Goal: Information Seeking & Learning: Learn about a topic

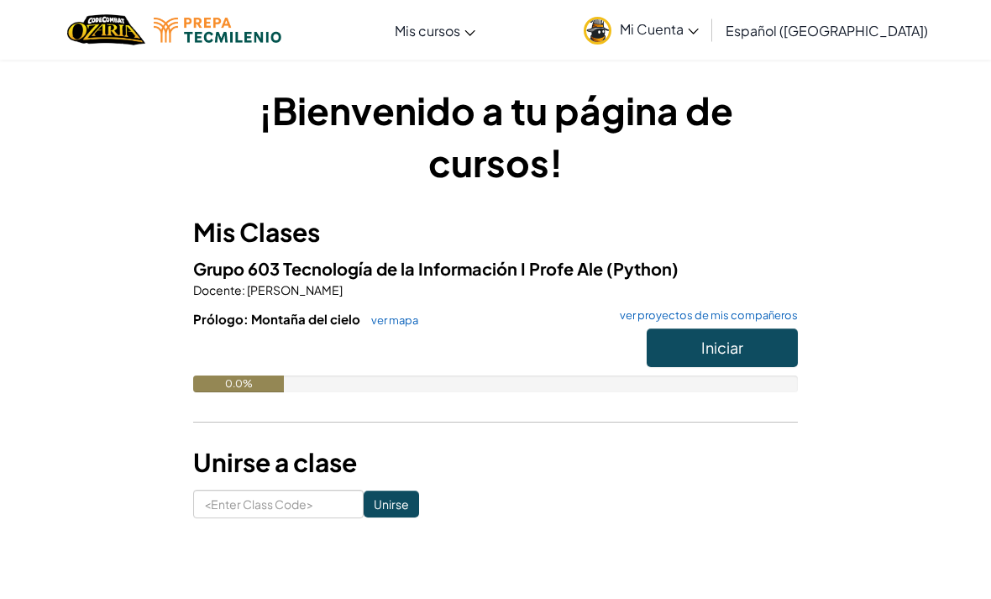
click at [747, 342] on button "Iniciar" at bounding box center [722, 347] width 151 height 39
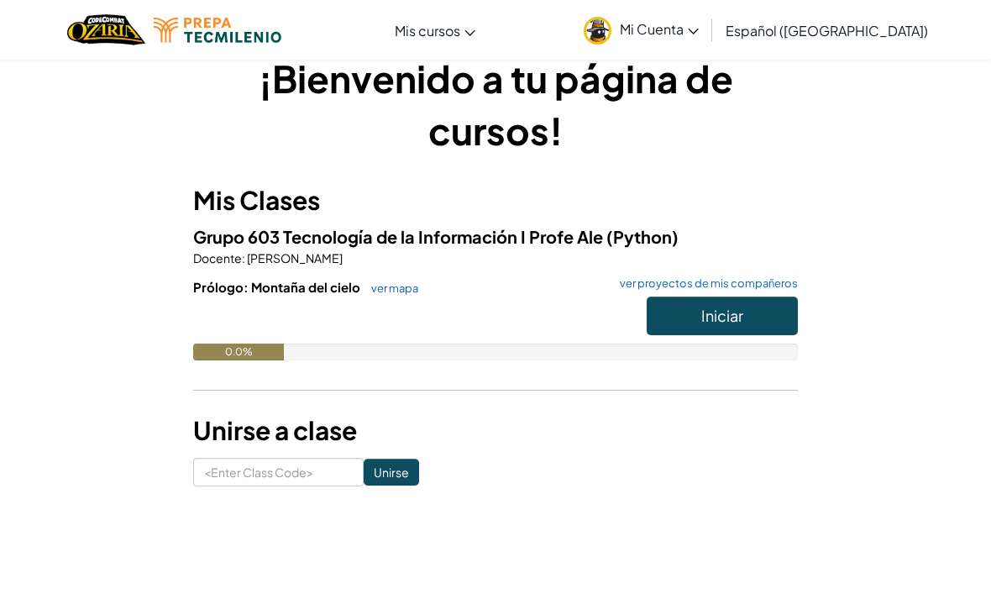
scroll to position [35, 0]
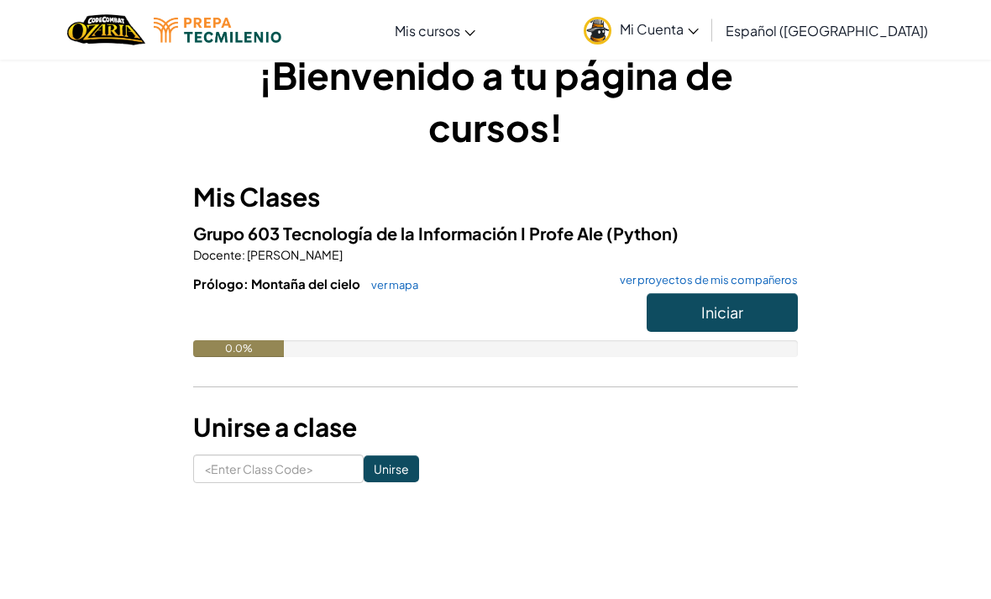
click at [732, 307] on span "Iniciar" at bounding box center [722, 311] width 42 height 19
click at [738, 297] on button "Iniciar" at bounding box center [722, 312] width 151 height 39
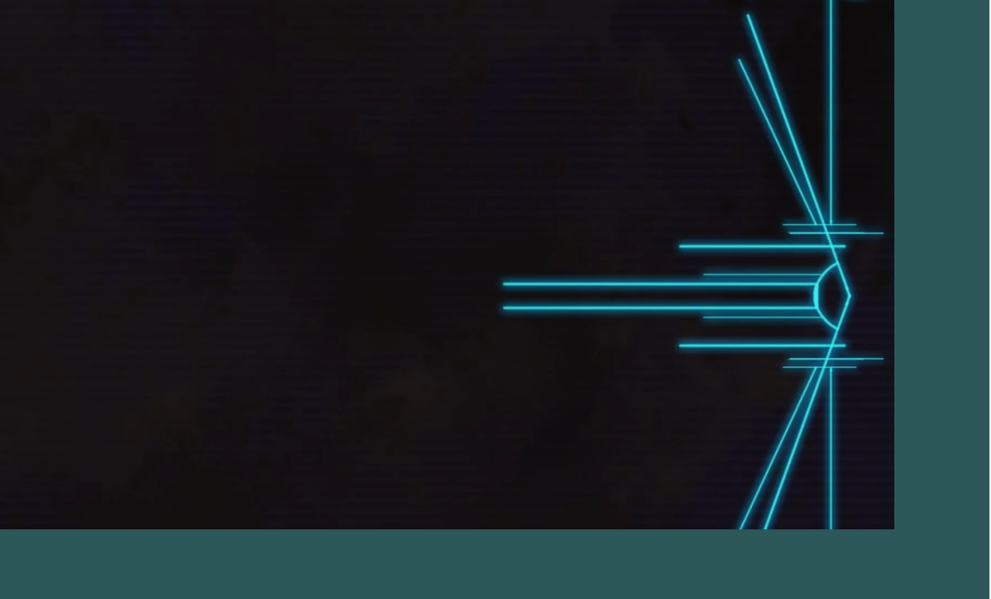
scroll to position [54, 0]
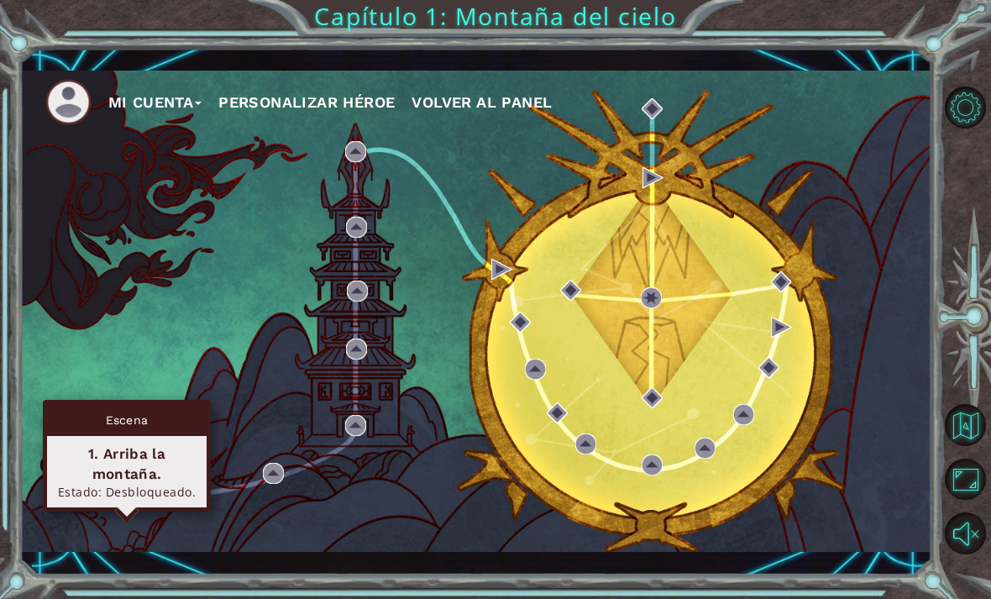
click at [109, 444] on div "1. Arriba la montaña." at bounding box center [127, 464] width 144 height 40
click at [113, 444] on div "1. Arriba la montaña." at bounding box center [127, 464] width 144 height 40
click at [105, 404] on div "Escena" at bounding box center [127, 420] width 160 height 32
click at [139, 449] on div "1. Arriba la montaña. Estado: Desbloqueado." at bounding box center [127, 471] width 160 height 71
click at [117, 484] on div "Estado: Desbloqueado." at bounding box center [127, 492] width 144 height 16
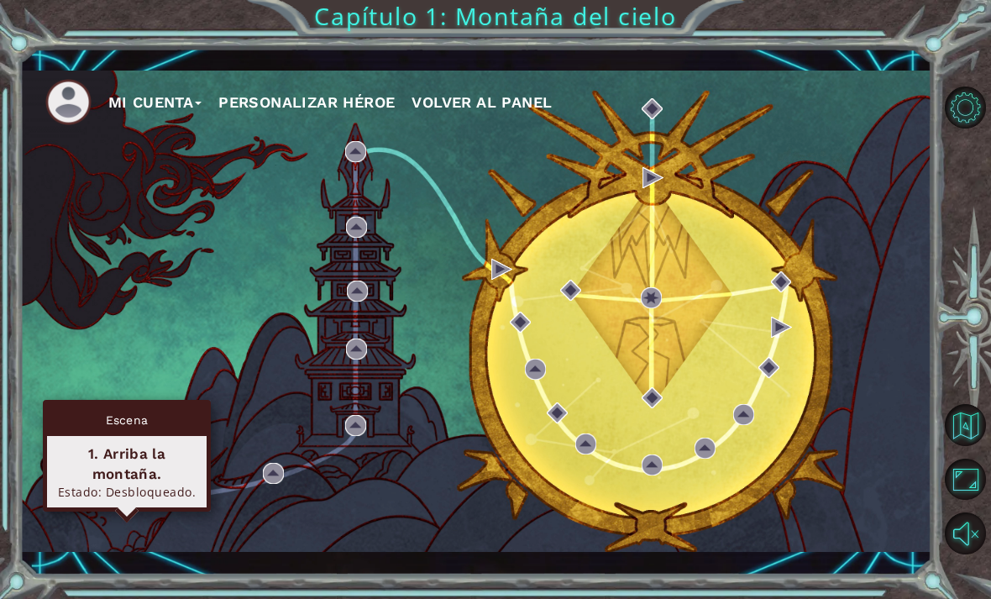
click at [119, 467] on img at bounding box center [126, 477] width 21 height 21
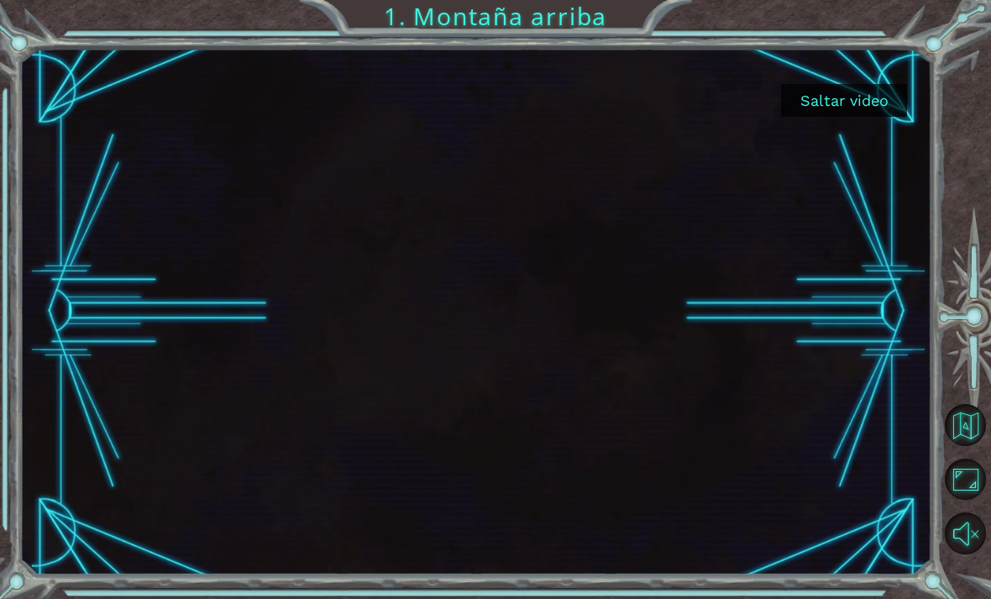
scroll to position [10, 0]
click at [857, 97] on button "Saltar video" at bounding box center [844, 100] width 126 height 33
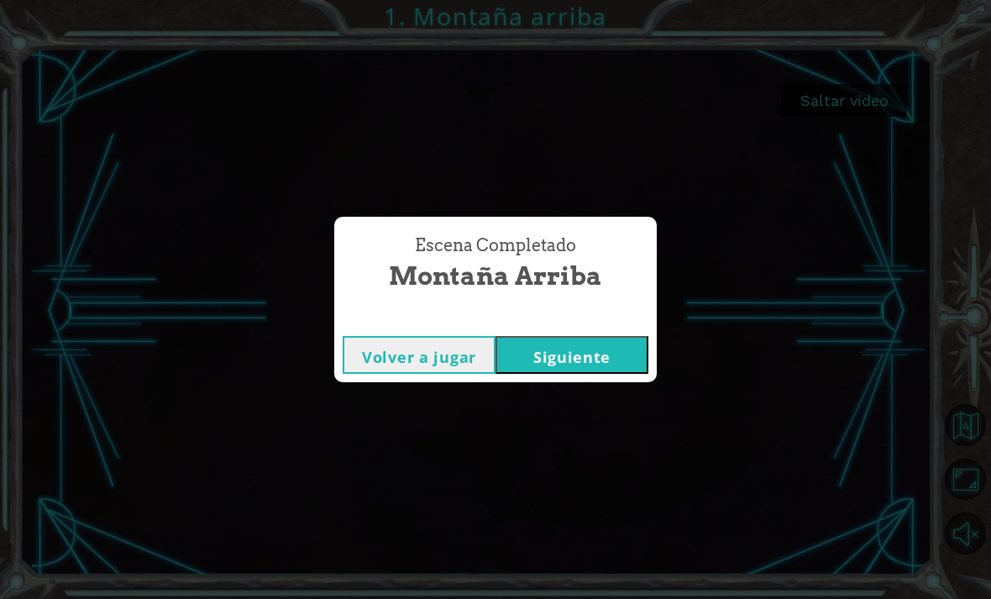
click at [611, 336] on button "Siguiente" at bounding box center [572, 355] width 153 height 38
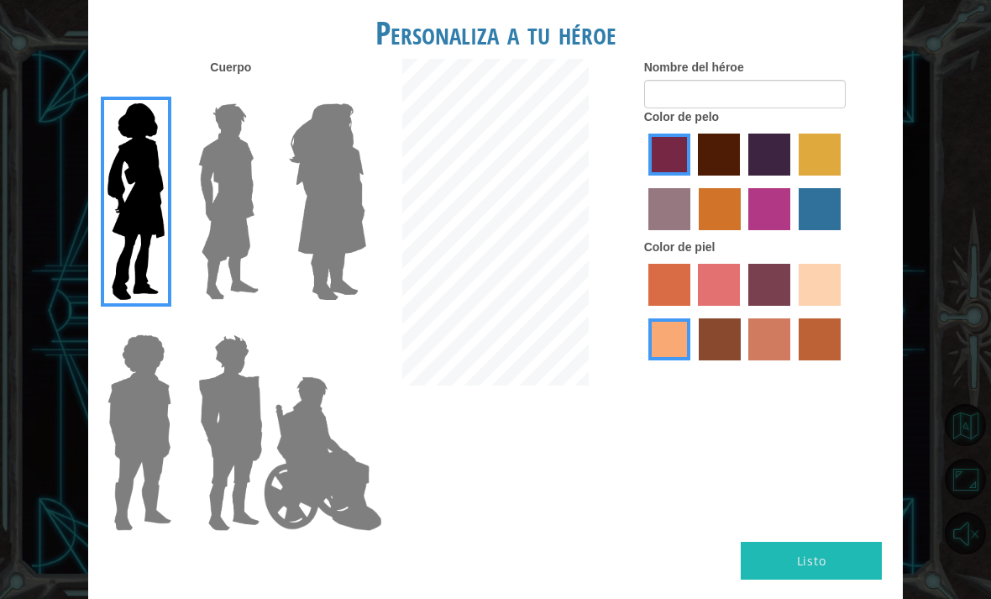
click at [233, 218] on img at bounding box center [229, 202] width 75 height 210
click at [257, 92] on input "Hero Lars" at bounding box center [257, 92] width 0 height 0
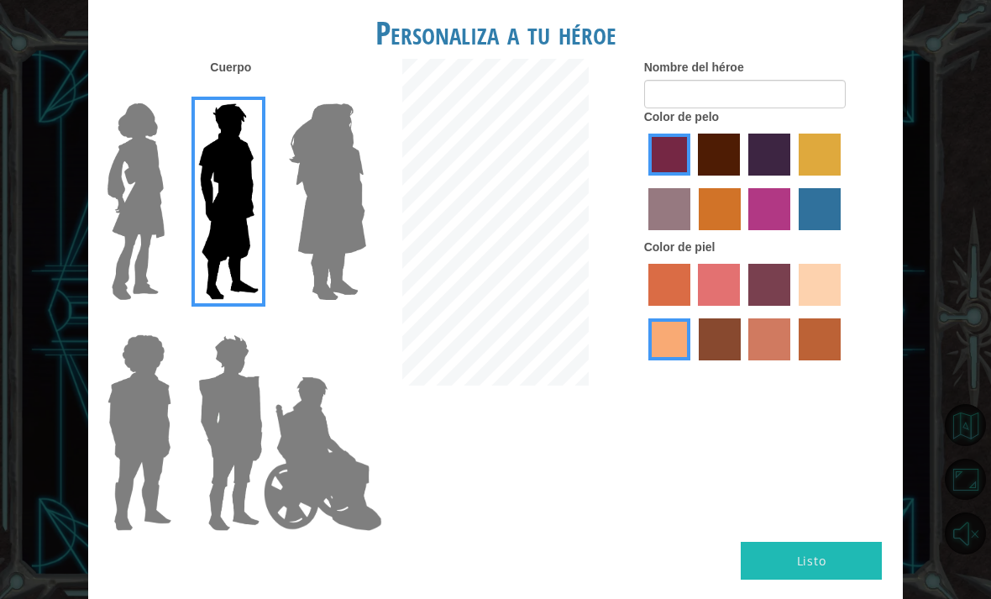
click at [143, 189] on img at bounding box center [136, 202] width 71 height 210
click at [166, 92] on input "Hero Connie" at bounding box center [166, 92] width 0 height 0
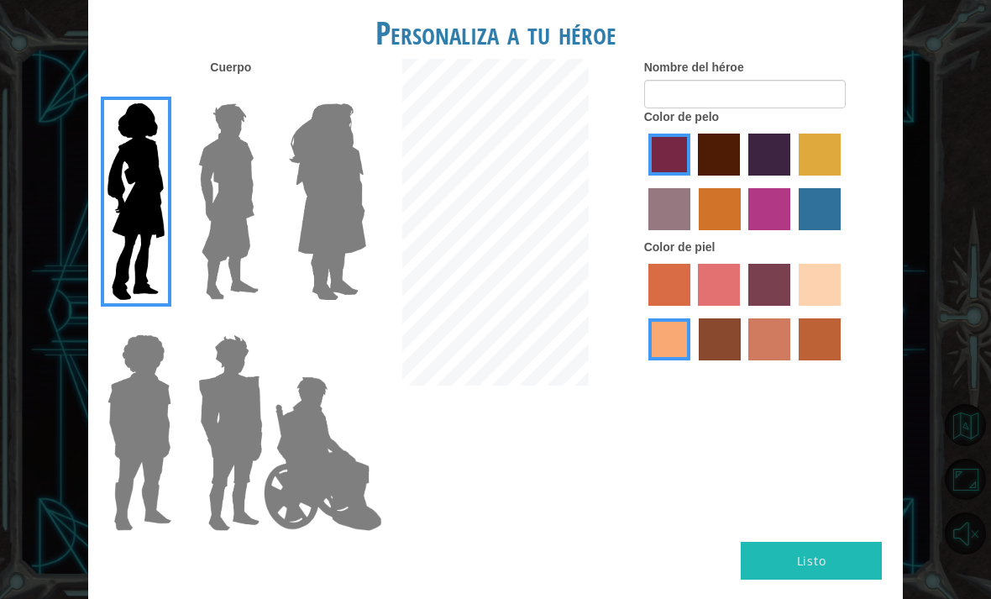
click at [207, 200] on img at bounding box center [229, 202] width 75 height 210
click at [257, 92] on input "Hero Lars" at bounding box center [257, 92] width 0 height 0
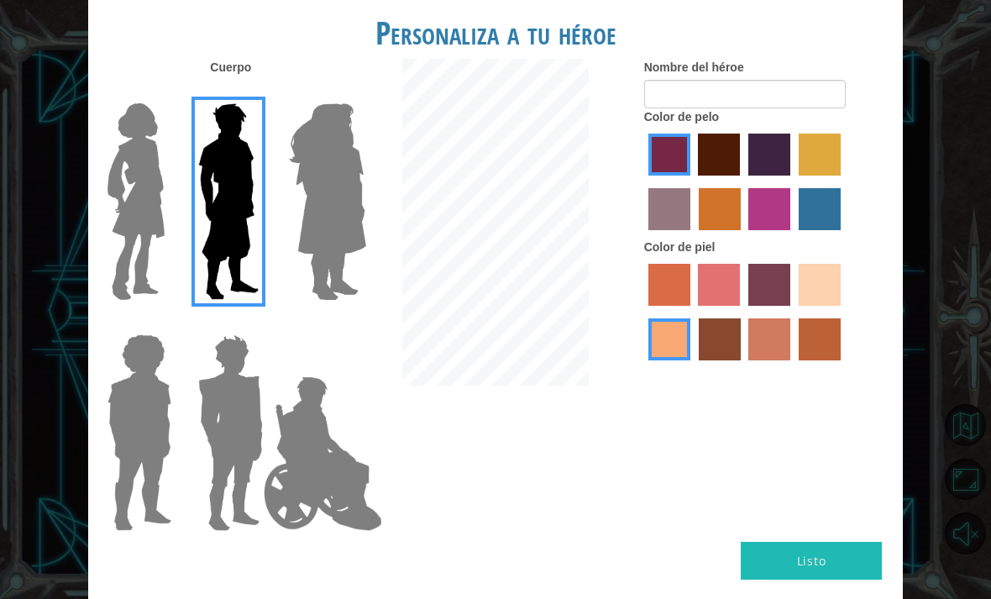
click at [119, 174] on img at bounding box center [136, 202] width 71 height 210
click at [166, 92] on input "Hero Connie" at bounding box center [166, 92] width 0 height 0
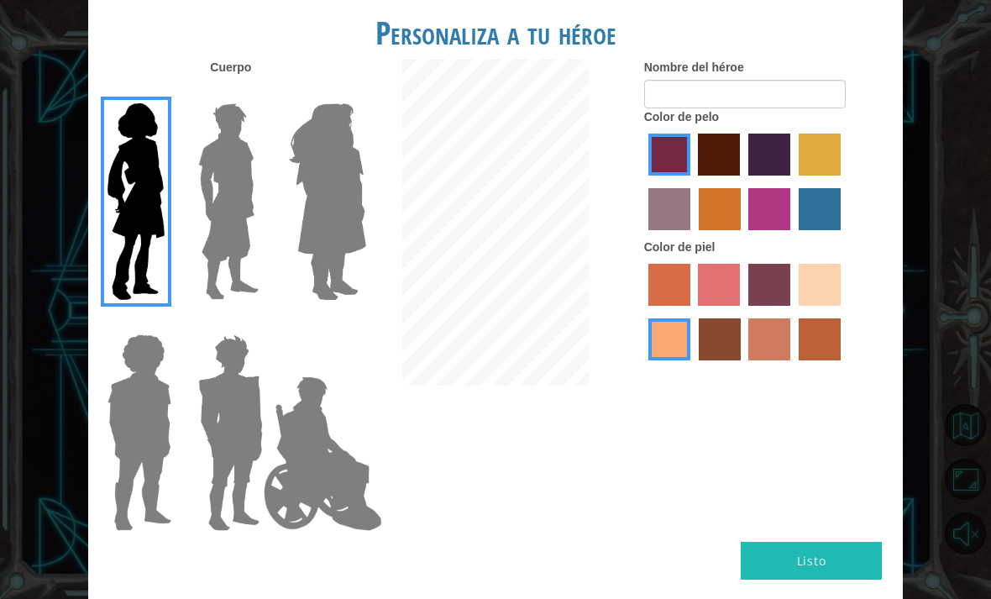
click at [309, 446] on img at bounding box center [323, 454] width 132 height 168
click at [347, 323] on input "Hero Jamie" at bounding box center [347, 323] width 0 height 0
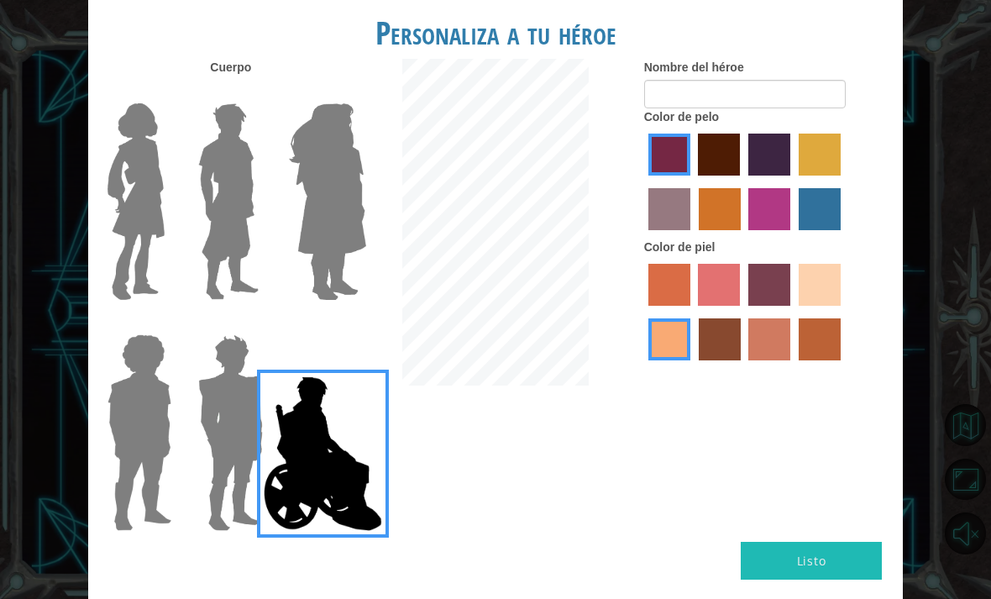
click at [218, 422] on img at bounding box center [231, 433] width 78 height 210
click at [257, 323] on input "Hero Garnet" at bounding box center [257, 323] width 0 height 0
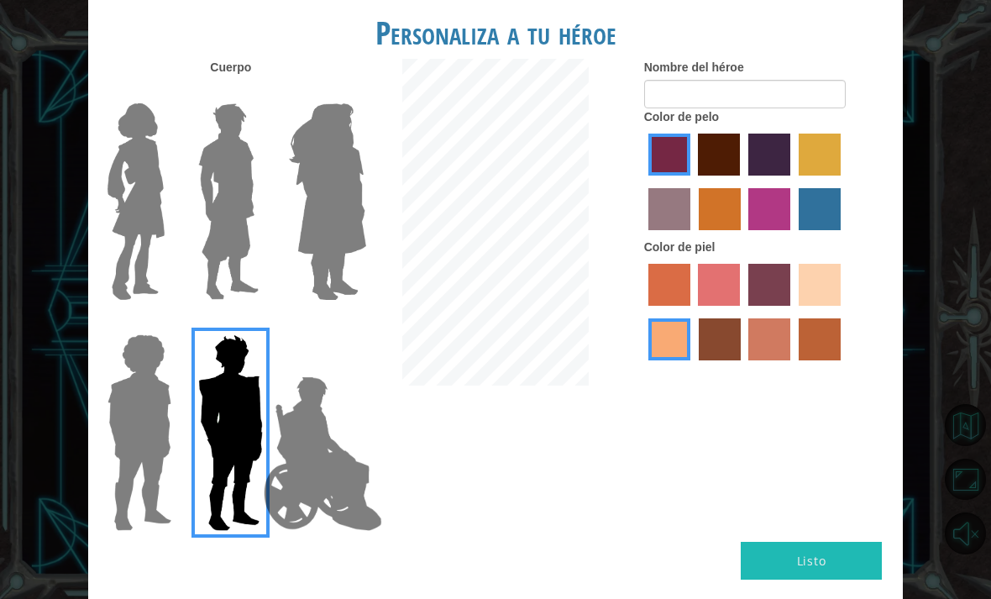
click at [161, 202] on img at bounding box center [136, 202] width 71 height 210
click at [166, 92] on input "Hero Connie" at bounding box center [166, 92] width 0 height 0
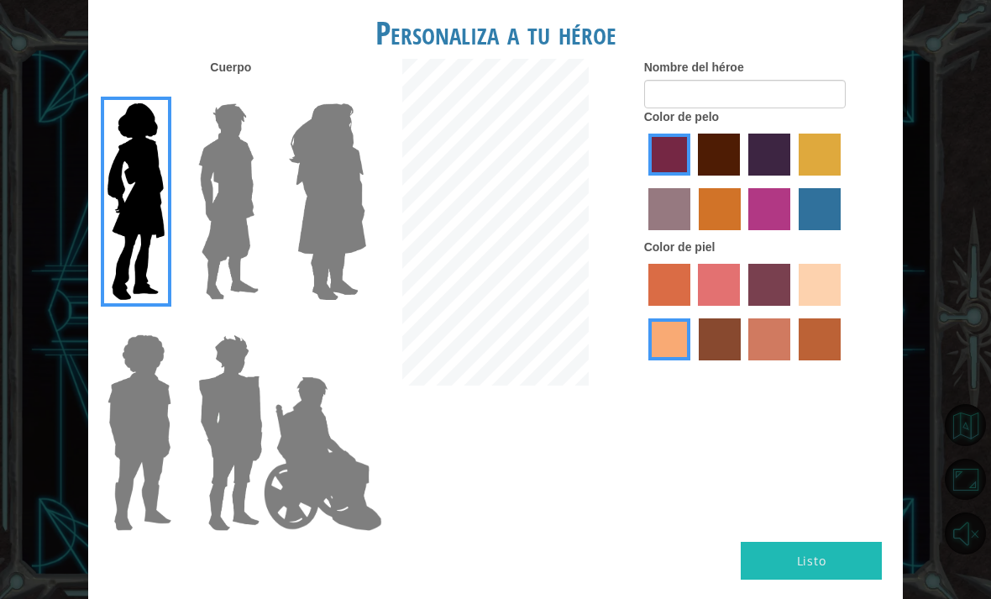
click at [337, 226] on img at bounding box center [328, 202] width 92 height 210
click at [347, 92] on input "Hero Amethyst" at bounding box center [347, 92] width 0 height 0
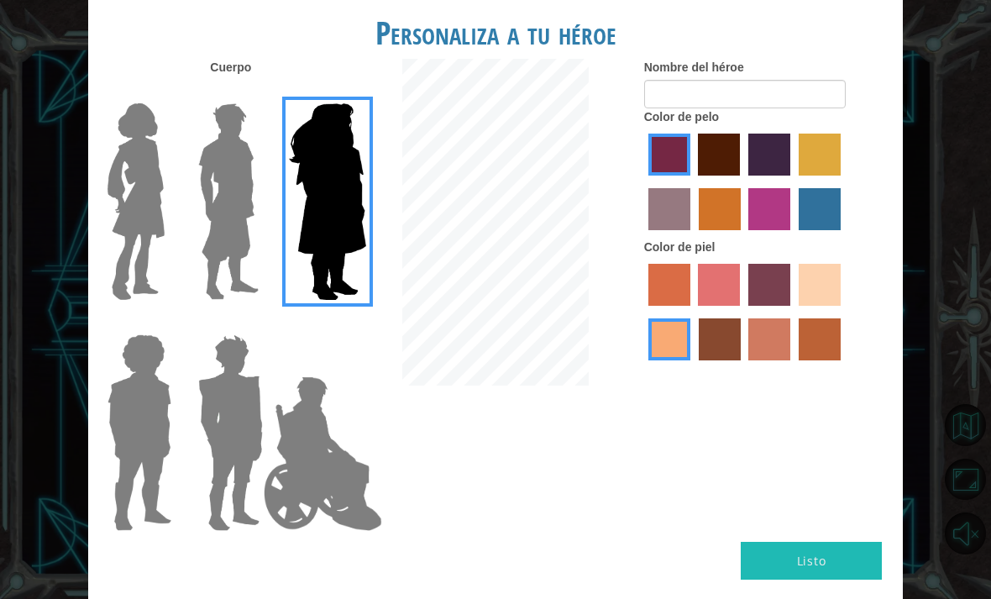
click at [135, 385] on img at bounding box center [139, 433] width 77 height 210
click at [166, 323] on input "Hero Steven" at bounding box center [166, 323] width 0 height 0
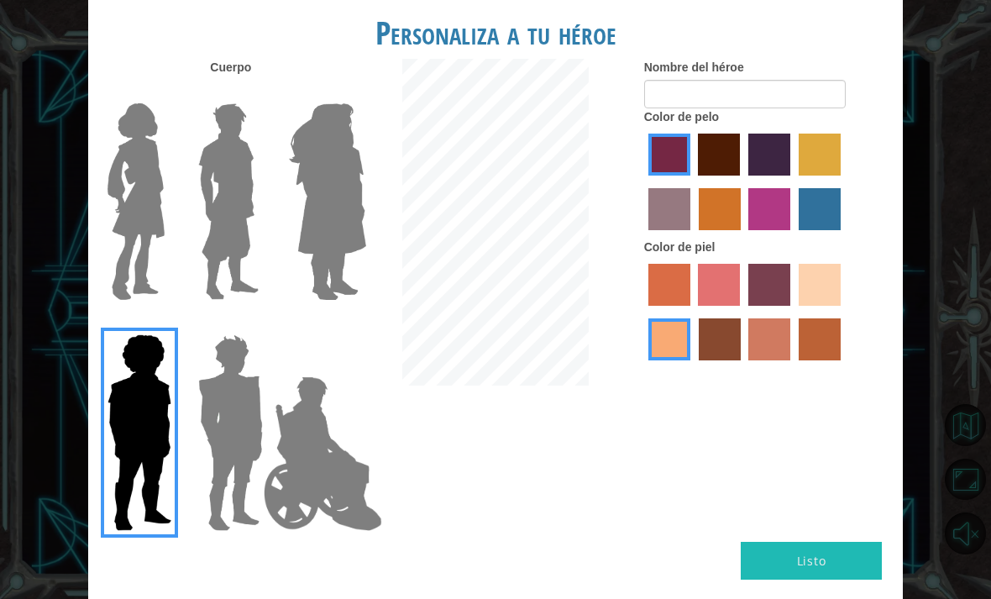
click at [323, 409] on img at bounding box center [323, 454] width 132 height 168
click at [347, 323] on input "Hero Jamie" at bounding box center [347, 323] width 0 height 0
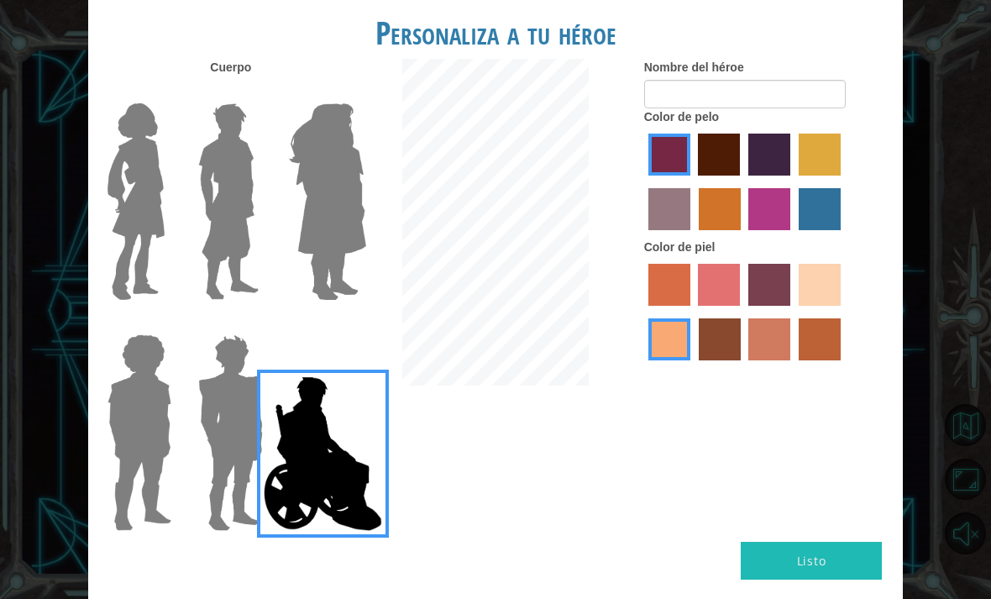
click at [155, 196] on img at bounding box center [136, 202] width 71 height 210
click at [166, 92] on input "Hero Connie" at bounding box center [166, 92] width 0 height 0
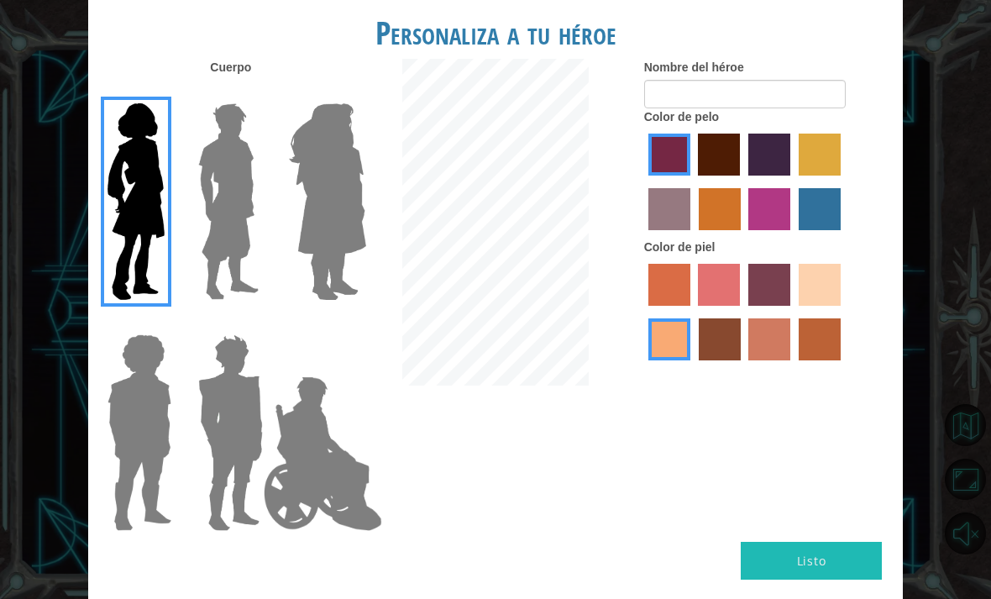
click at [338, 424] on img at bounding box center [323, 454] width 132 height 168
click at [347, 323] on input "Hero Jamie" at bounding box center [347, 323] width 0 height 0
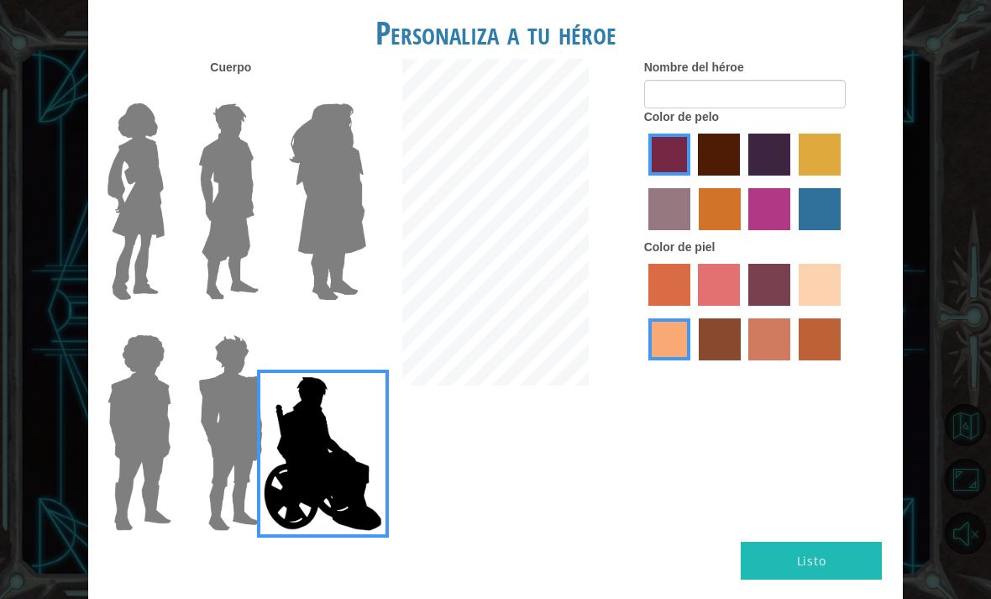
click at [171, 239] on img at bounding box center [136, 202] width 71 height 210
click at [166, 92] on input "Hero Connie" at bounding box center [166, 92] width 0 height 0
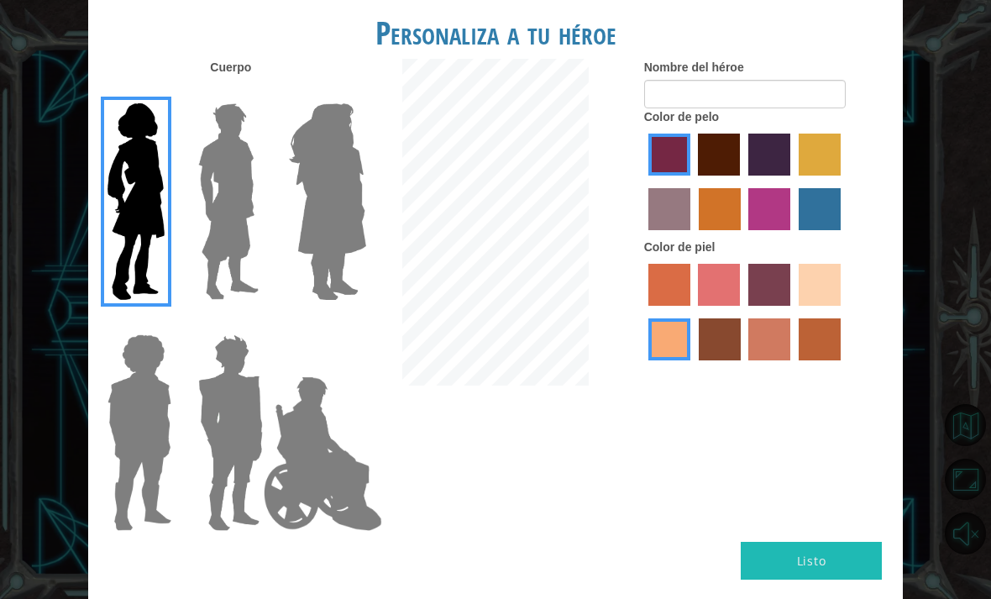
click at [323, 265] on img at bounding box center [328, 202] width 92 height 210
click at [347, 92] on input "Hero Amethyst" at bounding box center [347, 92] width 0 height 0
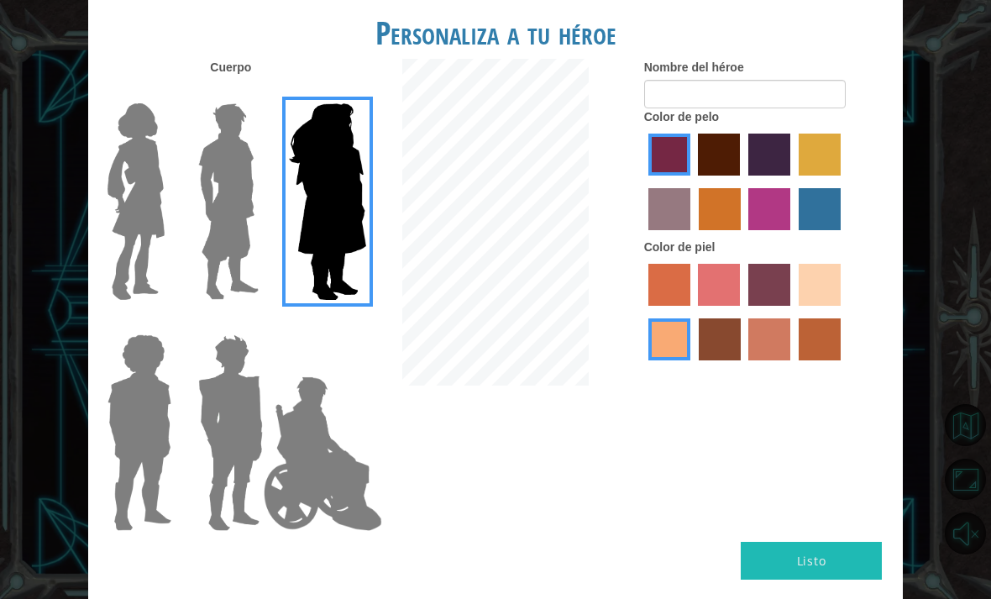
click at [102, 218] on img at bounding box center [136, 202] width 71 height 210
click at [166, 92] on input "Hero Connie" at bounding box center [166, 92] width 0 height 0
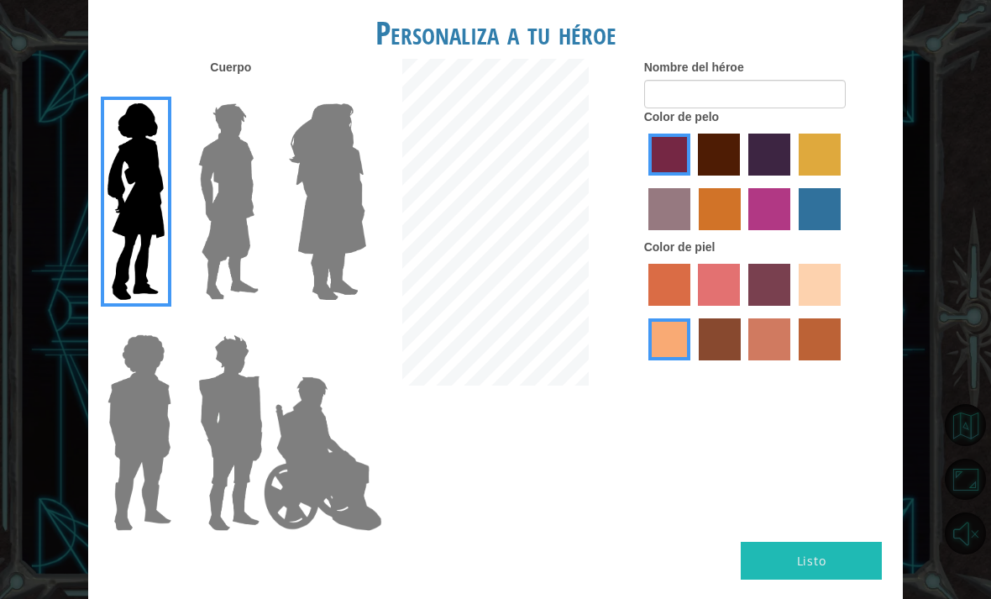
click at [123, 222] on img at bounding box center [136, 202] width 71 height 210
click at [166, 92] on input "Hero Connie" at bounding box center [166, 92] width 0 height 0
click at [741, 360] on label "karma skin color" at bounding box center [720, 339] width 42 height 42
click at [693, 366] on input "karma skin color" at bounding box center [693, 366] width 0 height 0
radio input "true"
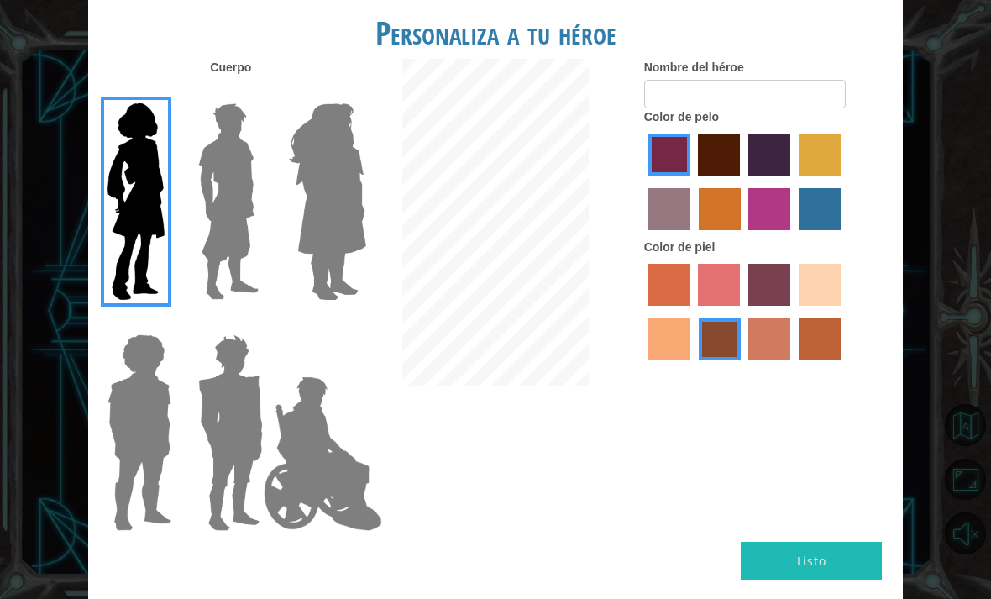
click at [799, 360] on label "smoke tree skin color" at bounding box center [820, 339] width 42 height 42
click at [793, 366] on input "smoke tree skin color" at bounding box center [793, 366] width 0 height 0
radio input "true"
click at [691, 360] on label "tacao skin color" at bounding box center [670, 339] width 42 height 42
click at [843, 312] on input "tacao skin color" at bounding box center [843, 312] width 0 height 0
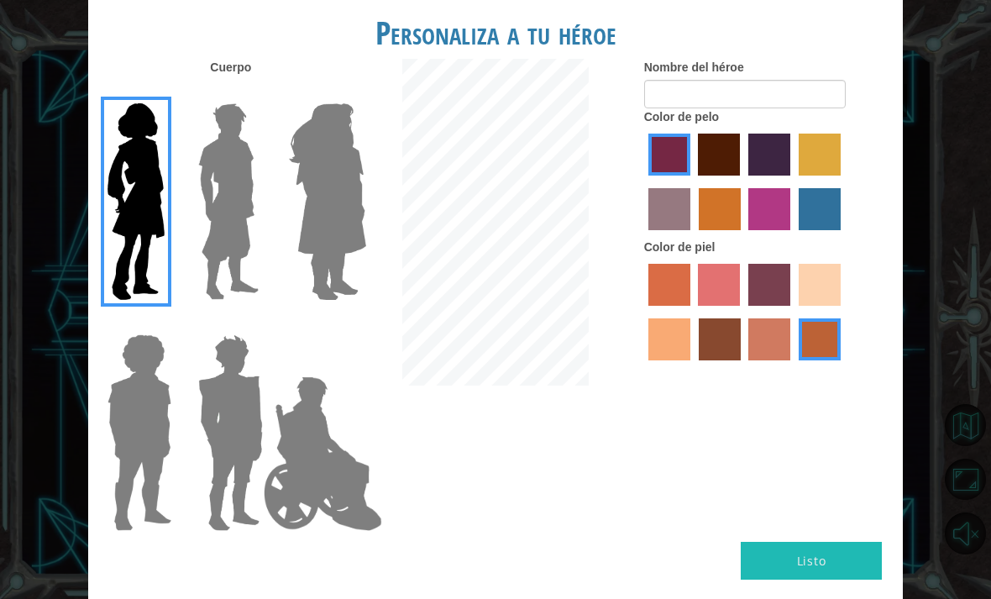
radio input "true"
click at [799, 360] on label "smoke tree skin color" at bounding box center [820, 339] width 42 height 42
click at [793, 366] on input "smoke tree skin color" at bounding box center [793, 366] width 0 height 0
radio input "true"
click at [741, 360] on label "karma skin color" at bounding box center [720, 339] width 42 height 42
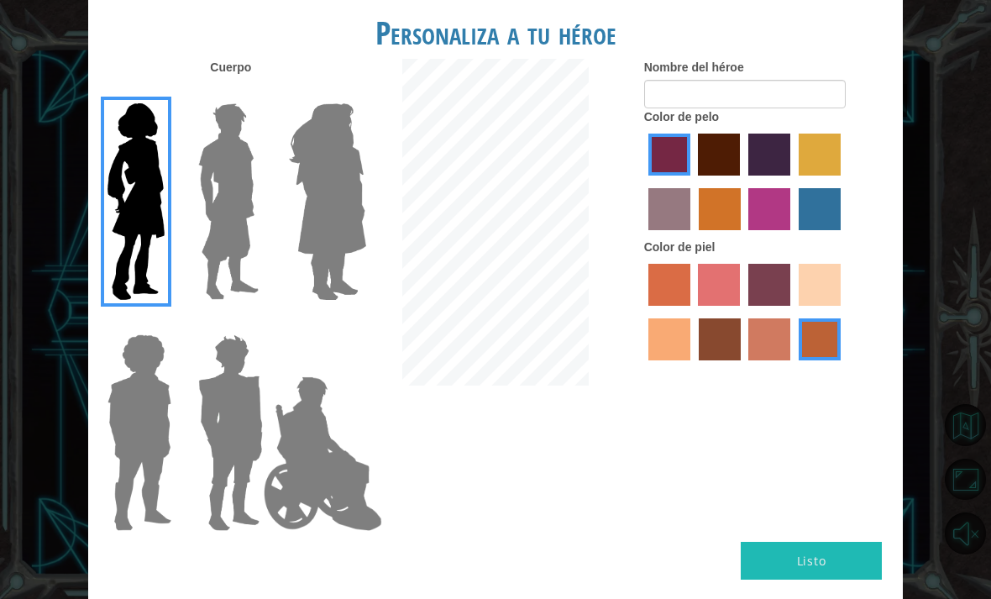
click at [693, 366] on input "karma skin color" at bounding box center [693, 366] width 0 height 0
radio input "true"
click at [740, 171] on label "maroon hair color" at bounding box center [719, 155] width 42 height 42
click at [693, 181] on input "maroon hair color" at bounding box center [693, 181] width 0 height 0
radio input "true"
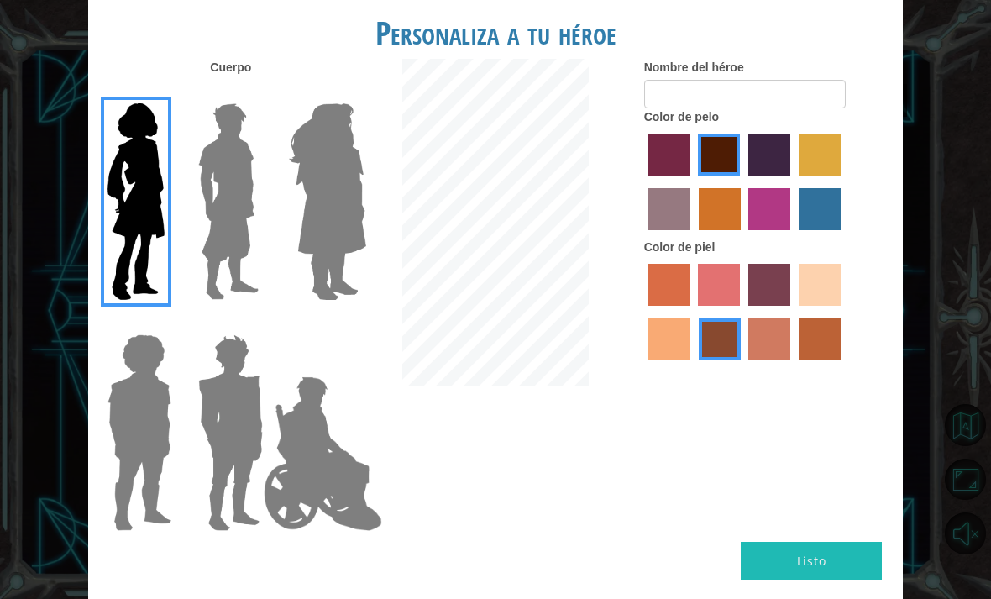
click at [799, 176] on label "tulip tree hair color" at bounding box center [820, 155] width 42 height 42
click at [793, 181] on input "tulip tree hair color" at bounding box center [793, 181] width 0 height 0
radio input "true"
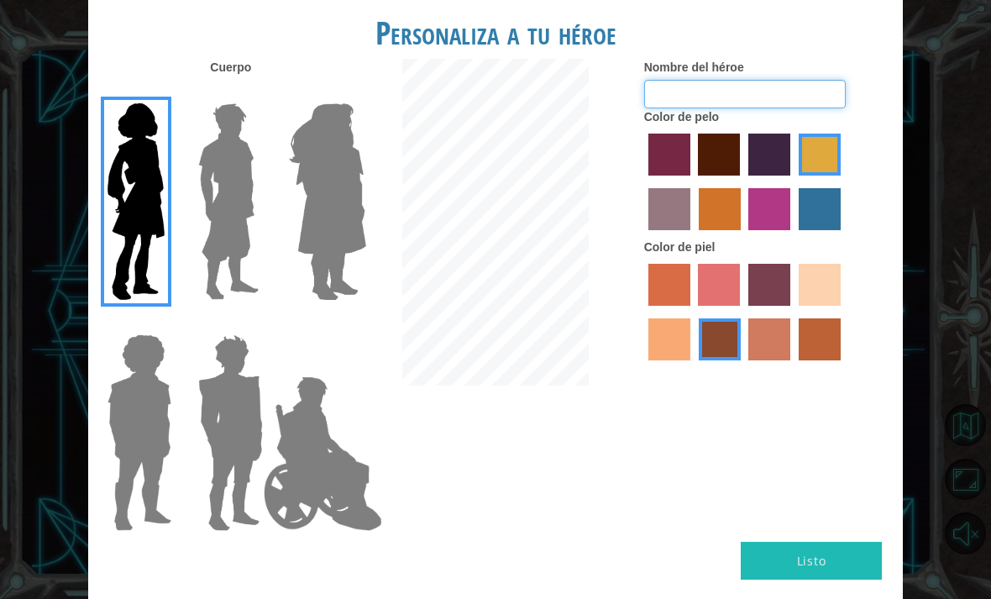
click at [781, 108] on input "Nombre del héroe" at bounding box center [745, 94] width 202 height 29
click at [811, 98] on input "Nombre del héroe" at bounding box center [745, 94] width 202 height 29
type input "[PERSON_NAME]"
click at [878, 140] on div "Color de pelo" at bounding box center [767, 173] width 246 height 130
click at [799, 306] on label "sandy beach skin color" at bounding box center [820, 285] width 42 height 42
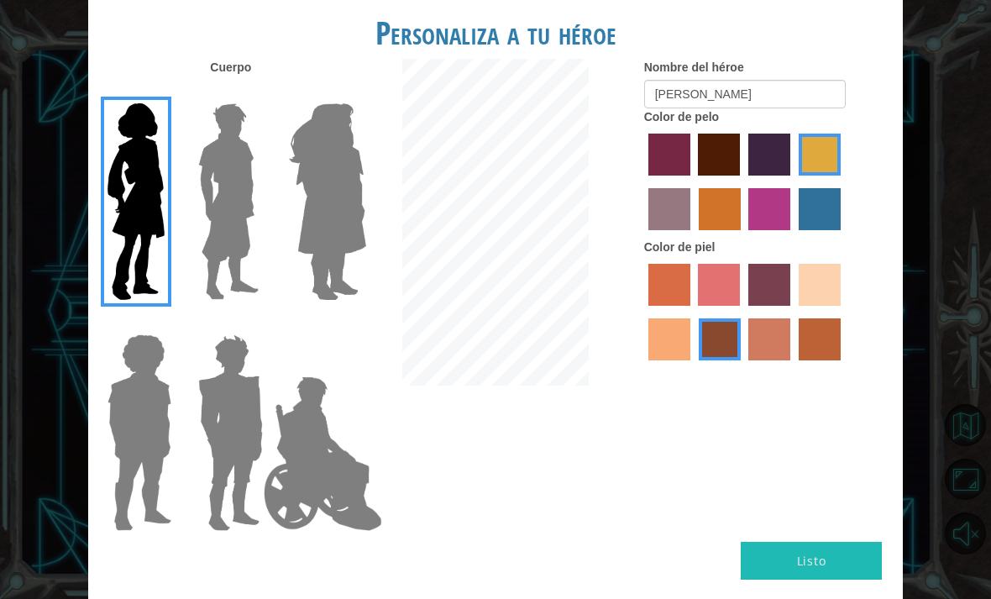
click at [793, 312] on input "sandy beach skin color" at bounding box center [793, 312] width 0 height 0
radio input "true"
click at [740, 171] on label "maroon hair color" at bounding box center [719, 155] width 42 height 42
click at [693, 181] on input "maroon hair color" at bounding box center [693, 181] width 0 height 0
radio input "true"
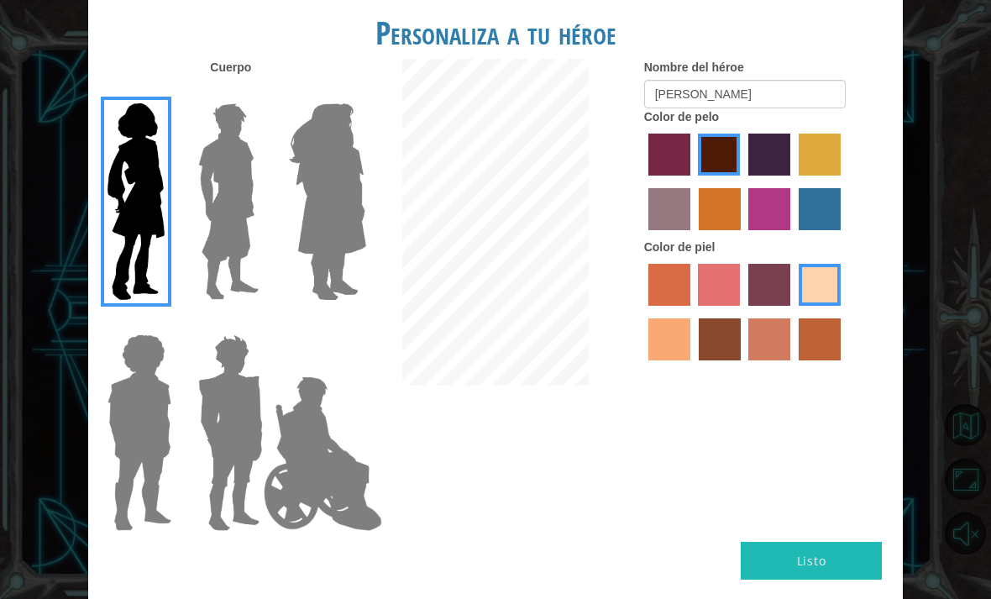
click at [790, 360] on label "burning sand skin color" at bounding box center [769, 339] width 42 height 42
click at [743, 366] on input "burning sand skin color" at bounding box center [743, 366] width 0 height 0
radio input "true"
click at [740, 306] on label "froly skin color" at bounding box center [719, 285] width 42 height 42
click at [693, 312] on input "froly skin color" at bounding box center [693, 312] width 0 height 0
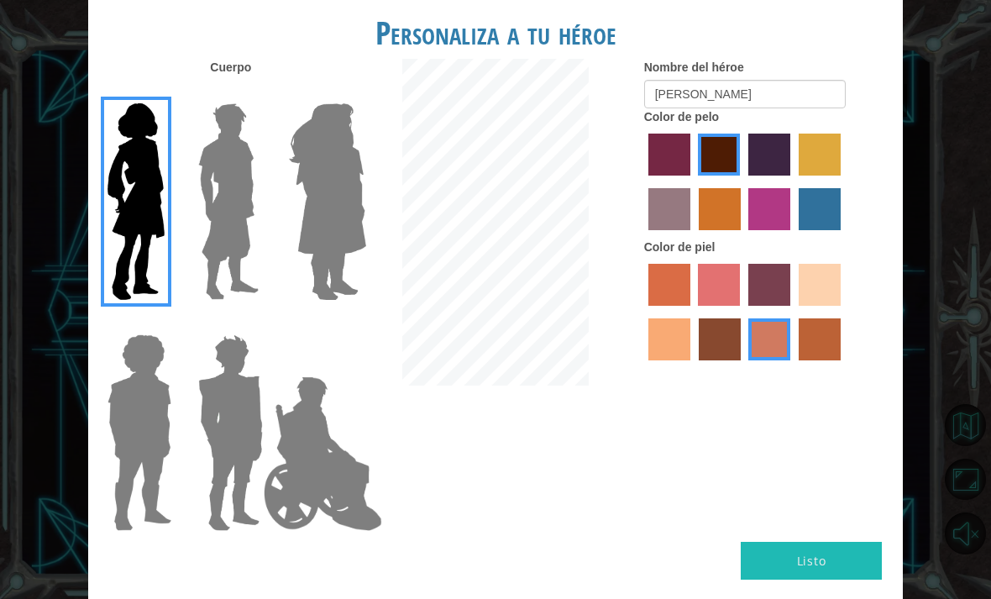
radio input "true"
click at [799, 360] on label "smoke tree skin color" at bounding box center [820, 339] width 42 height 42
click at [793, 366] on input "smoke tree skin color" at bounding box center [793, 366] width 0 height 0
radio input "true"
click at [691, 360] on label "tacao skin color" at bounding box center [670, 339] width 42 height 42
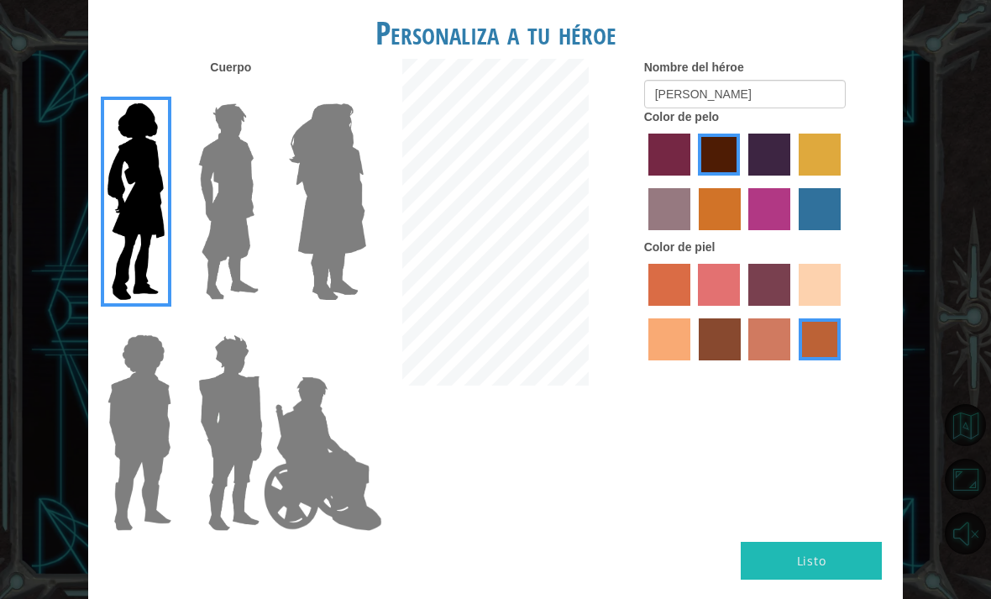
click at [843, 312] on input "tacao skin color" at bounding box center [843, 312] width 0 height 0
radio input "true"
click at [787, 542] on button "Listo" at bounding box center [811, 561] width 141 height 38
